Goal: Check status: Check status

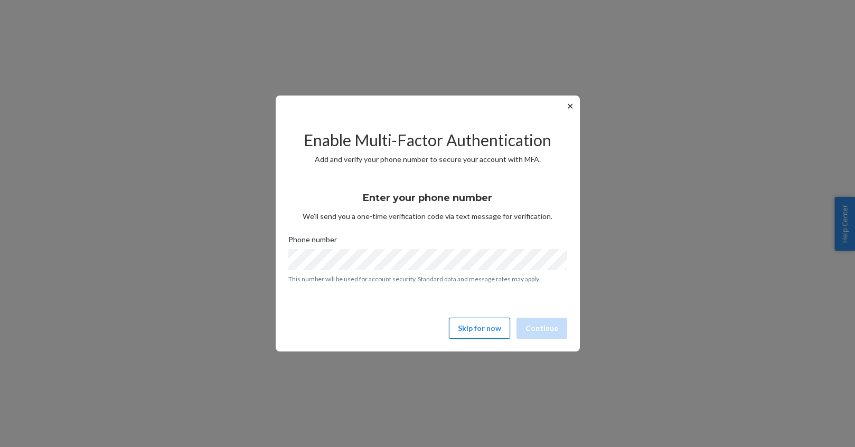
click at [479, 330] on button "Skip for now" at bounding box center [479, 328] width 61 height 21
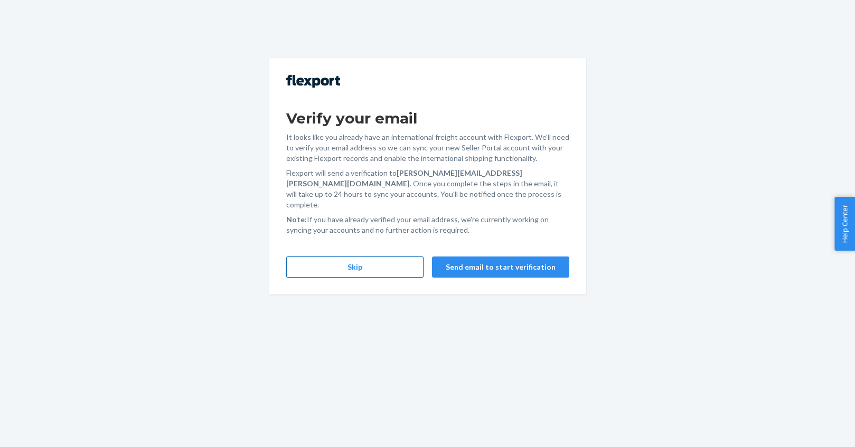
click at [375, 263] on button "Skip" at bounding box center [354, 267] width 137 height 21
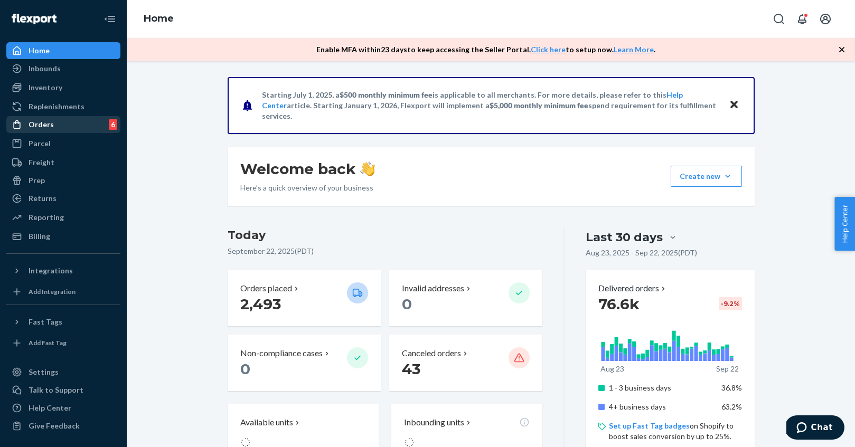
click at [60, 125] on div "Orders 6" at bounding box center [63, 124] width 112 height 15
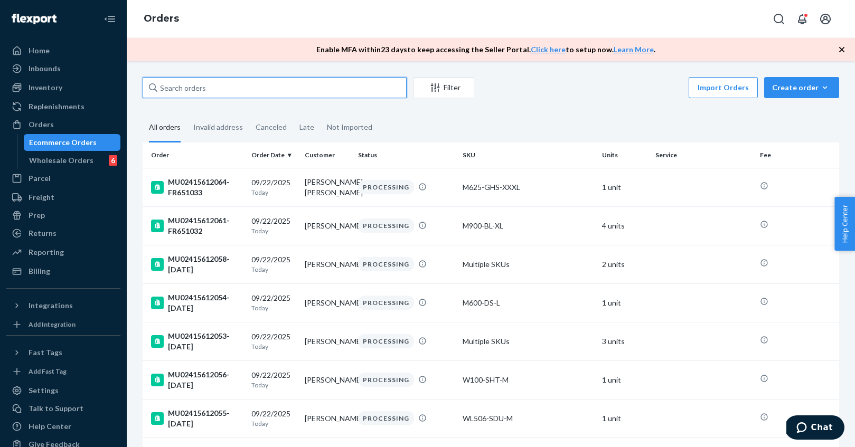
click at [219, 88] on input "text" at bounding box center [275, 87] width 264 height 21
paste input "MU02415540339"
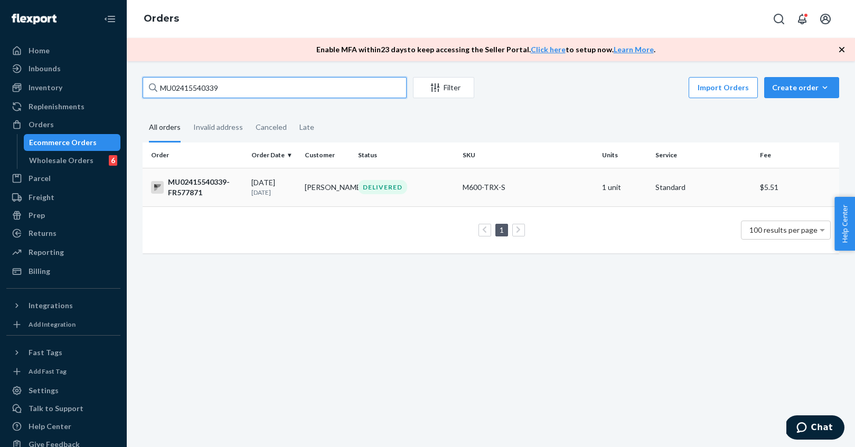
type input "MU02415540339"
click at [207, 182] on div "MU02415540339-FR577871" at bounding box center [197, 187] width 92 height 21
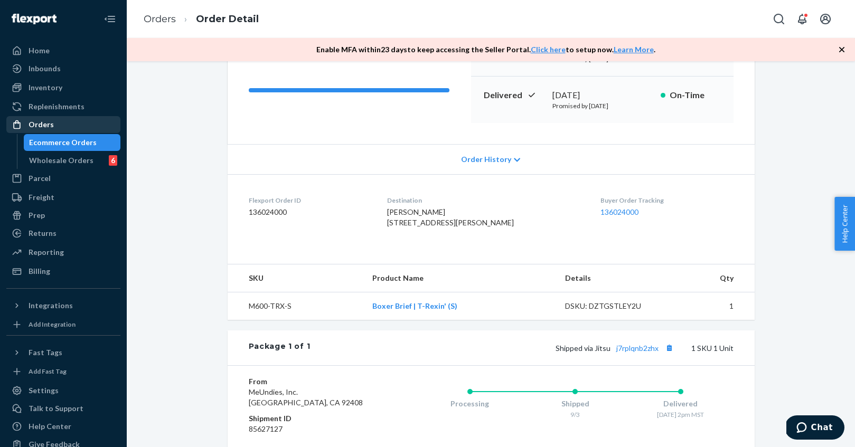
scroll to position [134, 0]
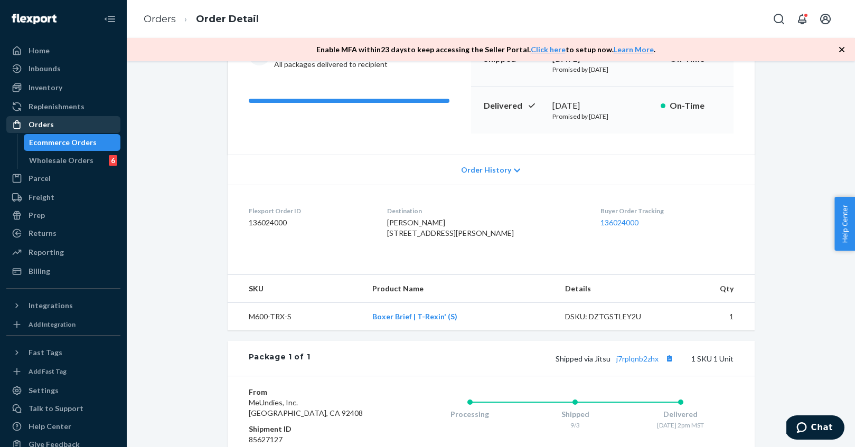
click at [65, 125] on div "Orders" at bounding box center [63, 124] width 112 height 15
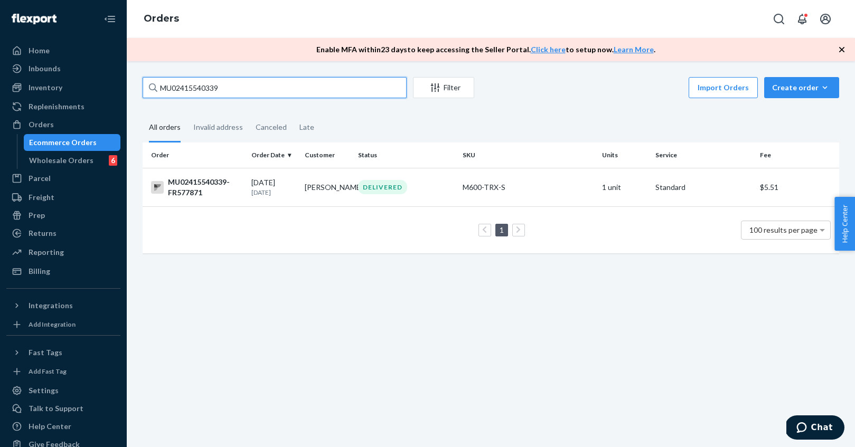
click at [245, 91] on input "MU02415540339" at bounding box center [275, 87] width 264 height 21
paste input "602223"
type input "MU02415602223"
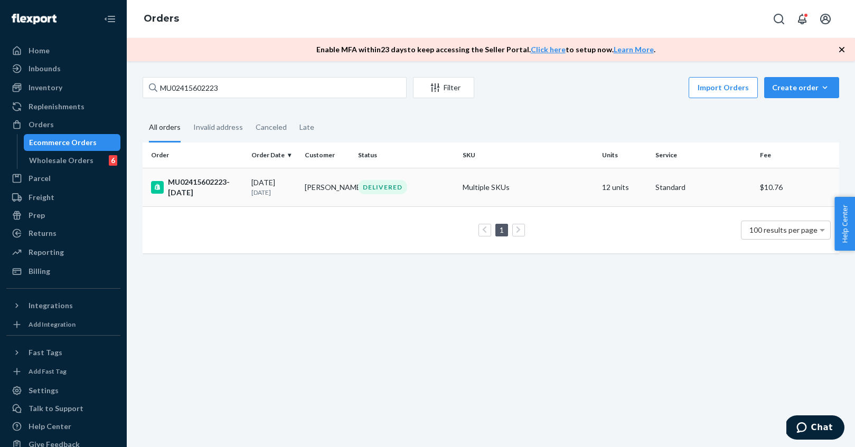
click at [200, 185] on div "MU02415602223-[DATE]" at bounding box center [197, 187] width 92 height 21
